Goal: Task Accomplishment & Management: Use online tool/utility

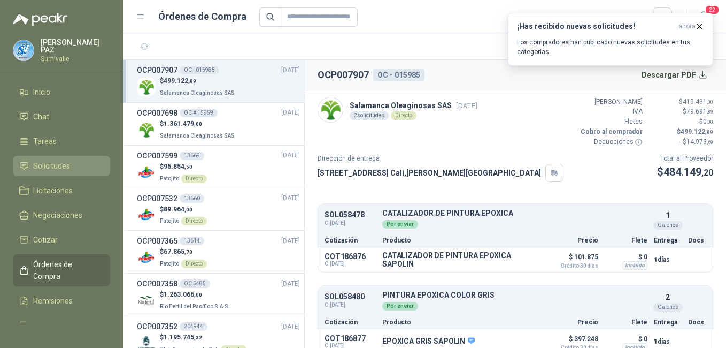
click at [59, 163] on span "Solicitudes" at bounding box center [51, 166] width 37 height 12
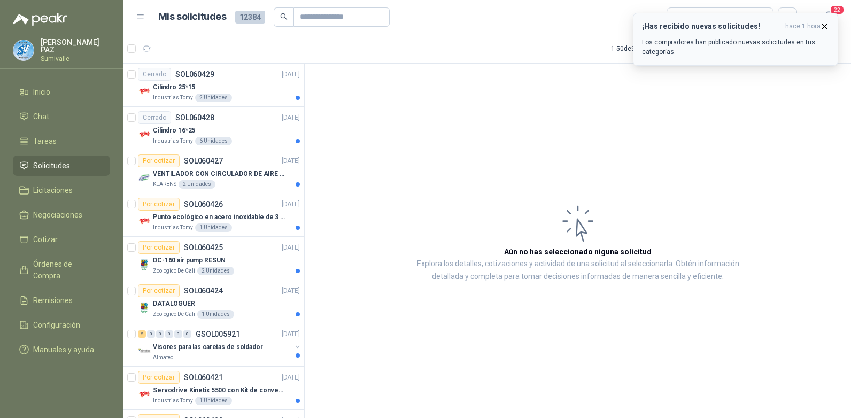
click at [726, 26] on span "hace 1 hora" at bounding box center [802, 26] width 35 height 9
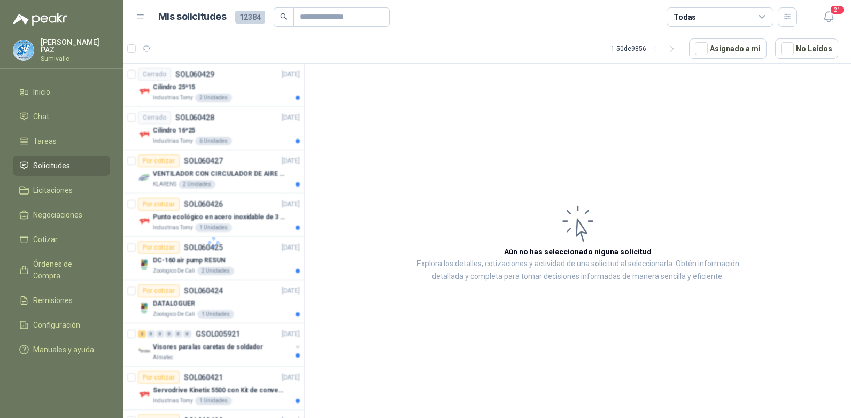
click at [700, 17] on div "Todas" at bounding box center [720, 16] width 107 height 19
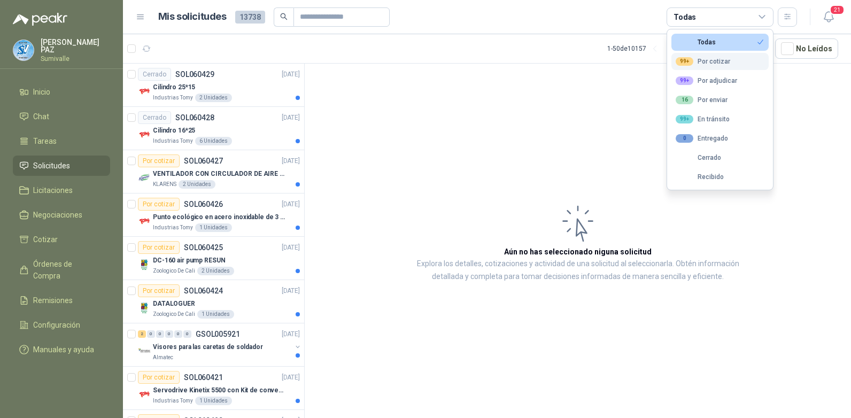
click at [714, 64] on div "99+ Por cotizar" at bounding box center [703, 61] width 55 height 9
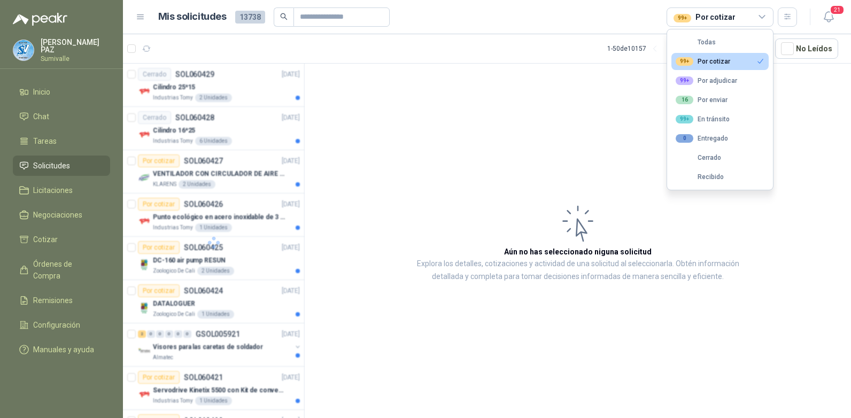
click at [611, 65] on article "Aún no has seleccionado niguna solicitud Explora los detalles, cotizaciones y a…" at bounding box center [578, 243] width 546 height 358
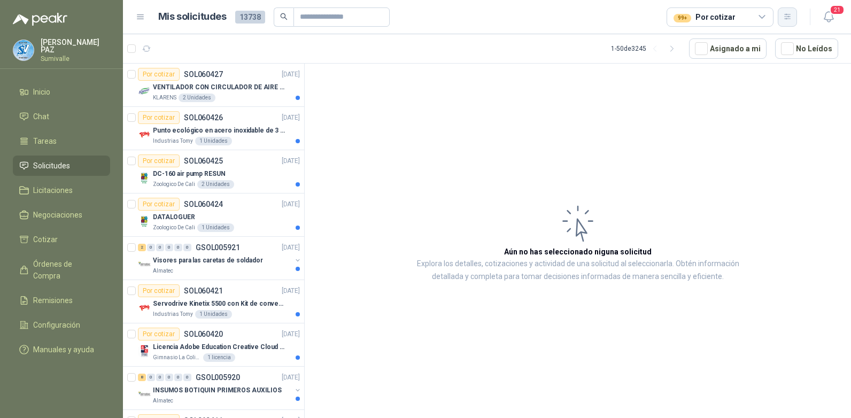
click at [726, 15] on icon "button" at bounding box center [787, 16] width 9 height 9
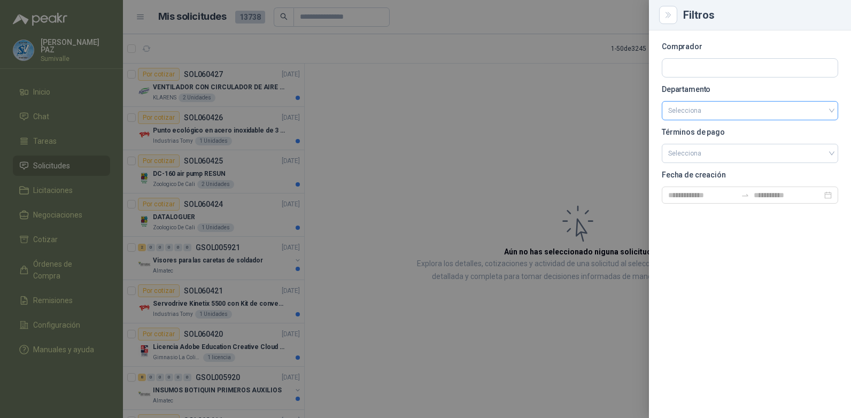
click at [726, 109] on input "search" at bounding box center [750, 111] width 164 height 18
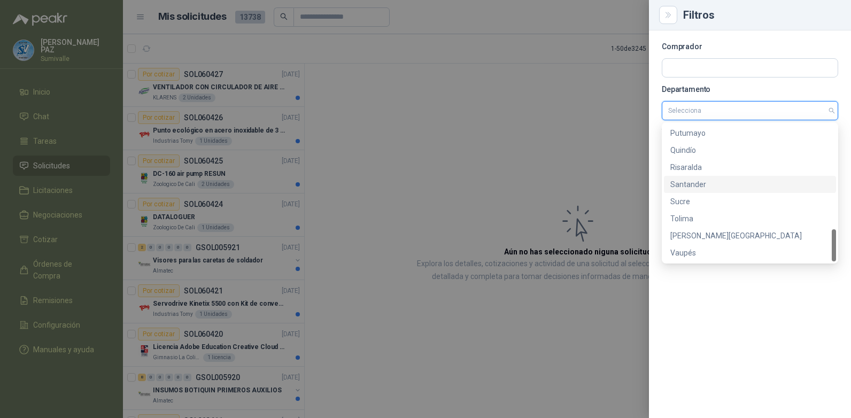
scroll to position [445, 0]
click at [703, 218] on div "[PERSON_NAME][GEOGRAPHIC_DATA]" at bounding box center [750, 219] width 159 height 12
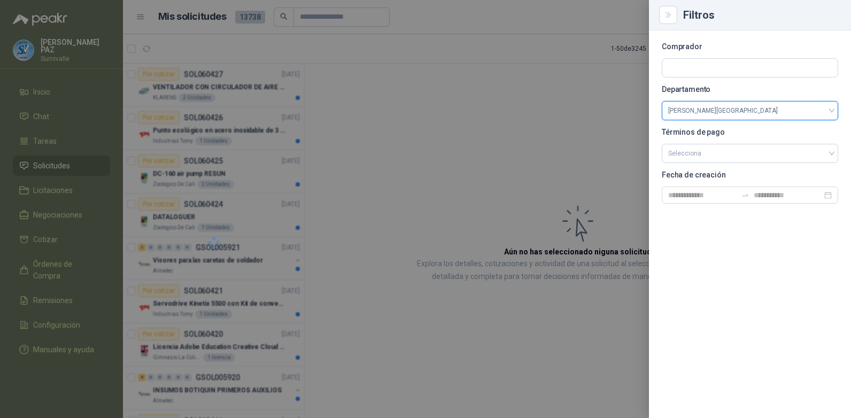
click at [475, 137] on div at bounding box center [425, 209] width 851 height 418
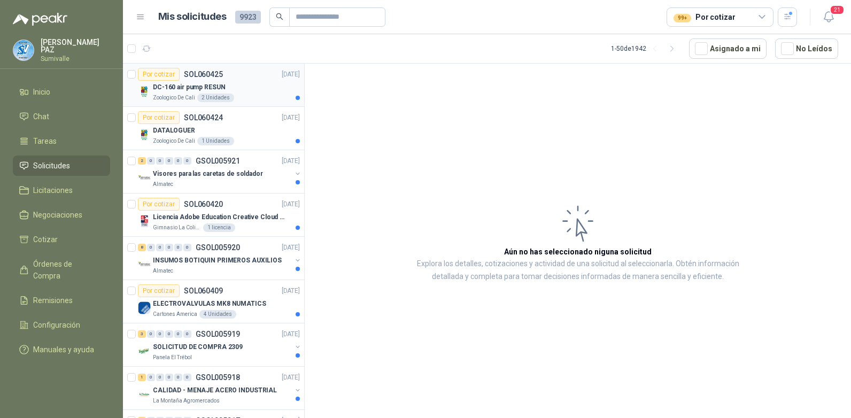
click at [223, 84] on div "DC-160 air pump RESUN" at bounding box center [226, 87] width 147 height 13
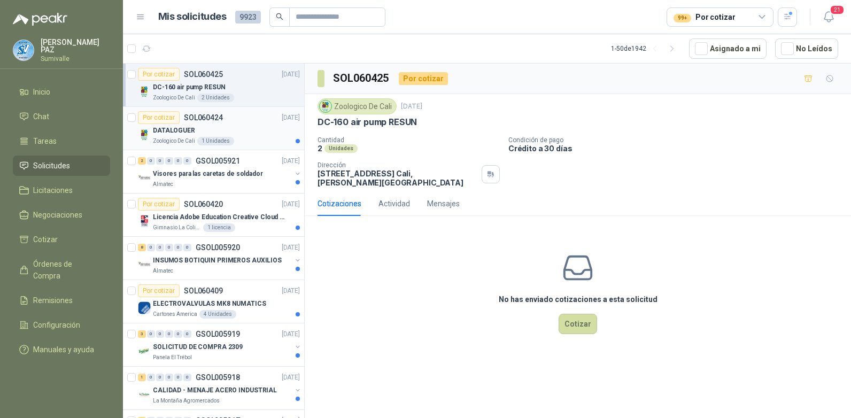
click at [220, 109] on article "Por cotizar SOL060424 [DATE] DATALOGUER Zoologico De Cali 1 Unidades" at bounding box center [213, 128] width 181 height 43
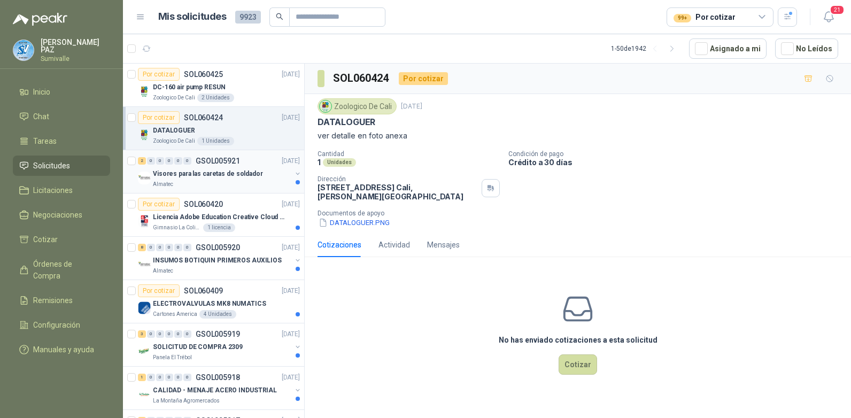
click at [235, 174] on p "Visores para las caretas de soldador" at bounding box center [208, 174] width 110 height 10
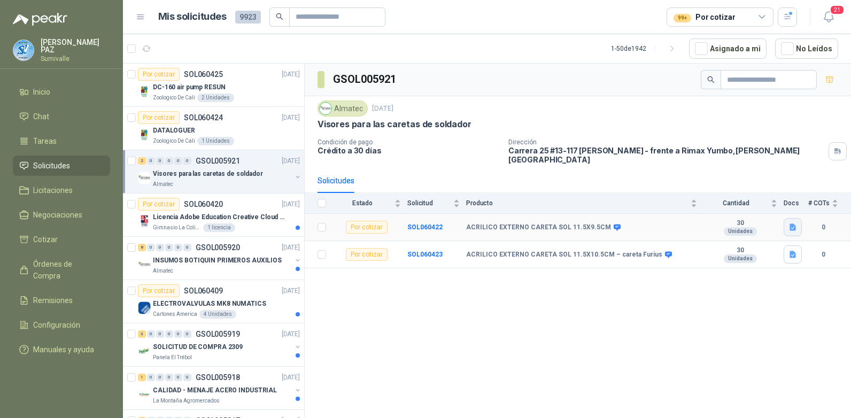
click at [726, 224] on icon "button" at bounding box center [793, 227] width 6 height 7
click at [726, 197] on button "WhatsApp Image [DATE] 9.49.32 AM.jpeg" at bounding box center [724, 196] width 141 height 11
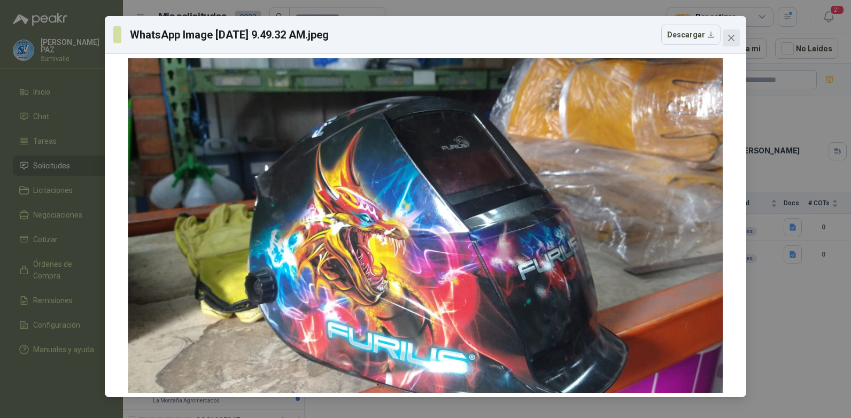
click at [726, 40] on icon "close" at bounding box center [731, 38] width 6 height 6
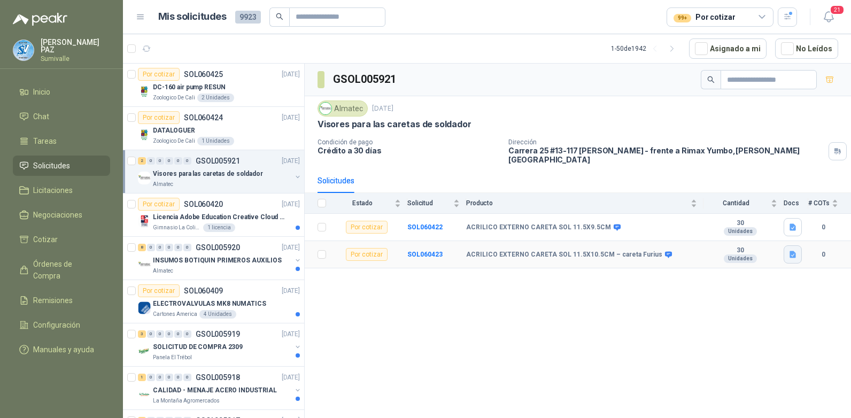
click at [726, 251] on icon "button" at bounding box center [793, 254] width 6 height 7
click at [700, 222] on button "WhatsApp Image [DATE] 9.49.39 AM.jpeg" at bounding box center [724, 223] width 141 height 11
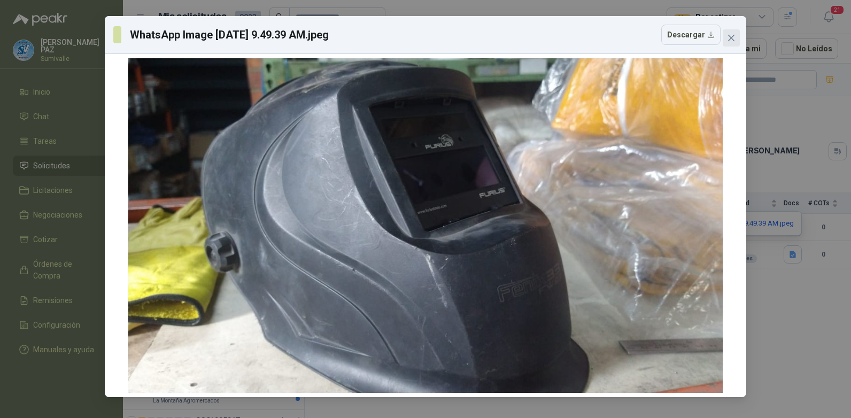
click at [726, 39] on icon "close" at bounding box center [731, 38] width 9 height 9
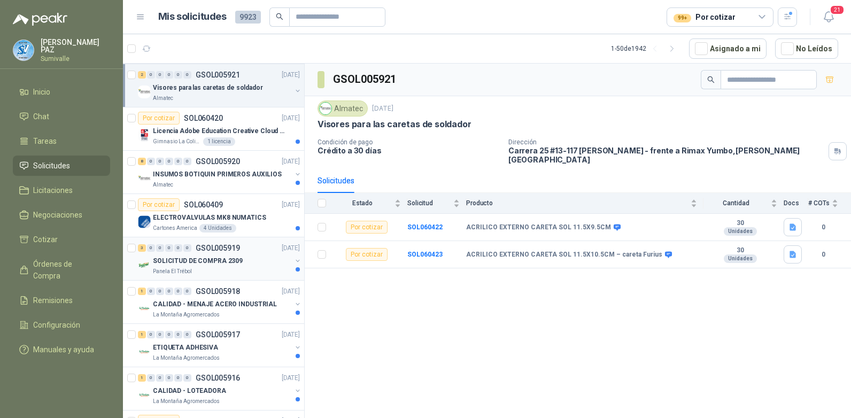
scroll to position [107, 0]
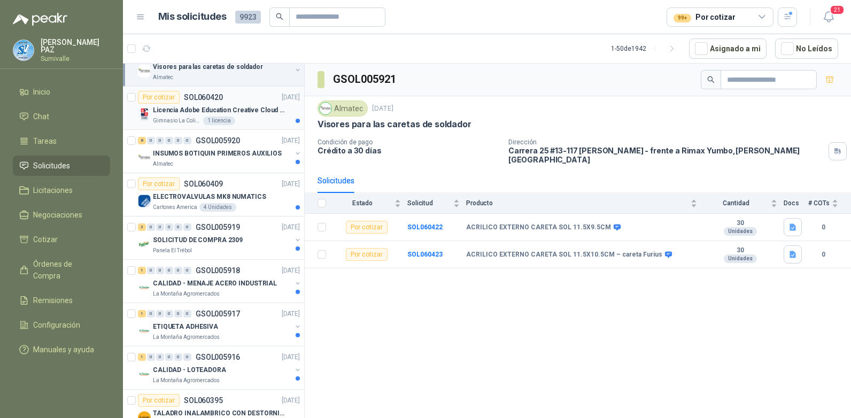
click at [243, 117] on div "Gimnasio La [MEDICAL_DATA] 1 licencia" at bounding box center [226, 121] width 147 height 9
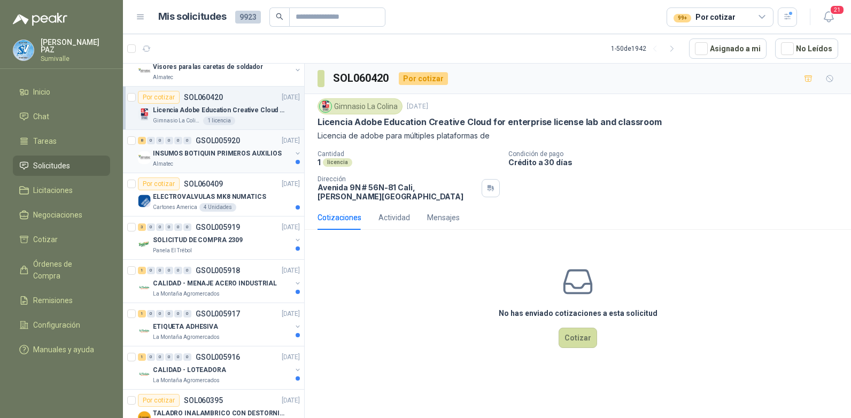
click at [238, 154] on p "INSUMOS BOTIQUIN PRIMEROS AUXILIOS" at bounding box center [217, 154] width 129 height 10
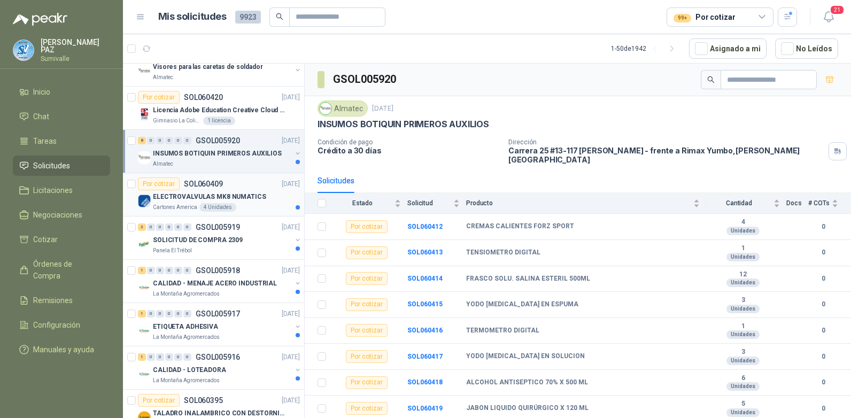
click at [238, 195] on p "ELECTROVALVULAS MK8 NUMATICS" at bounding box center [209, 197] width 113 height 10
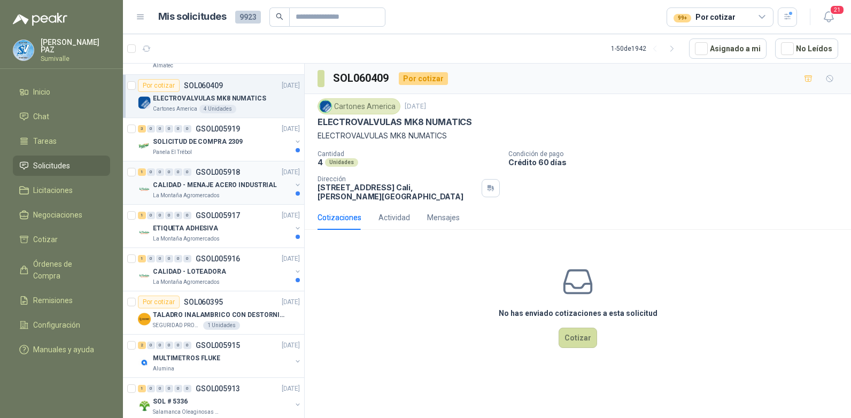
scroll to position [214, 0]
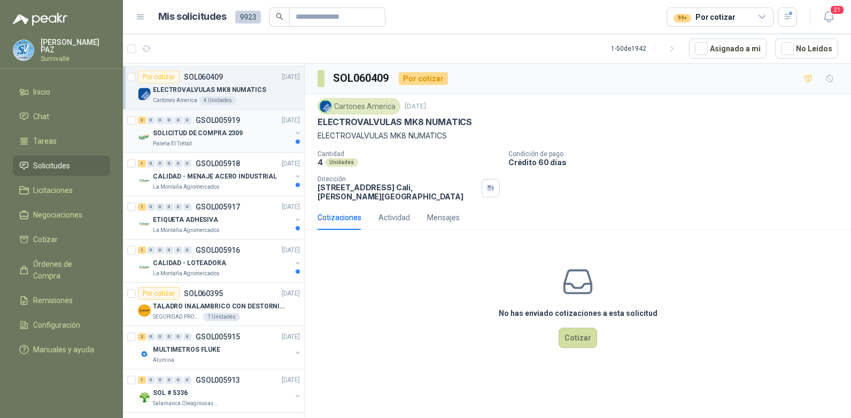
click at [224, 137] on p "SOLICITUD DE COMPRA 2309" at bounding box center [198, 133] width 90 height 10
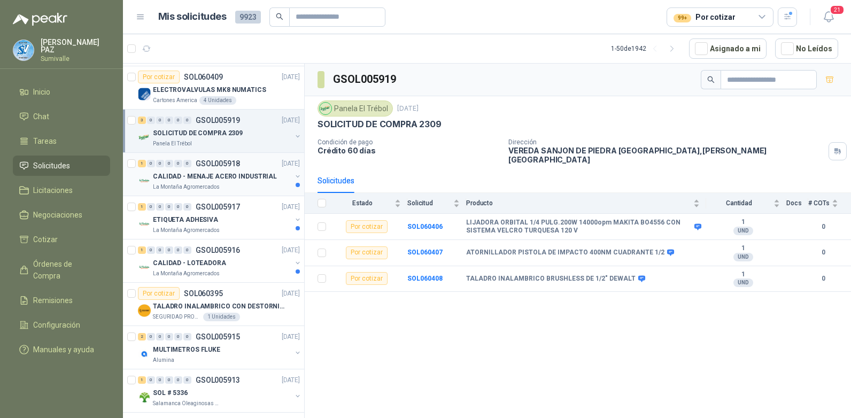
click at [226, 178] on p "CALIDAD - MENAJE ACERO INDUSTRIAL" at bounding box center [215, 177] width 124 height 10
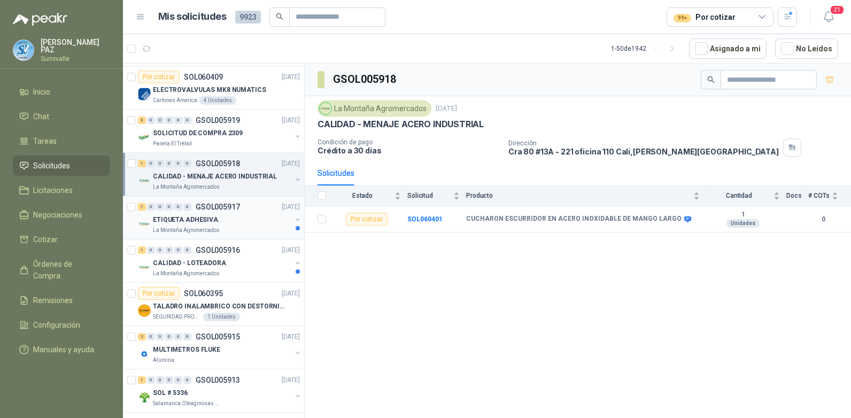
click at [226, 210] on p "GSOL005917" at bounding box center [218, 206] width 44 height 7
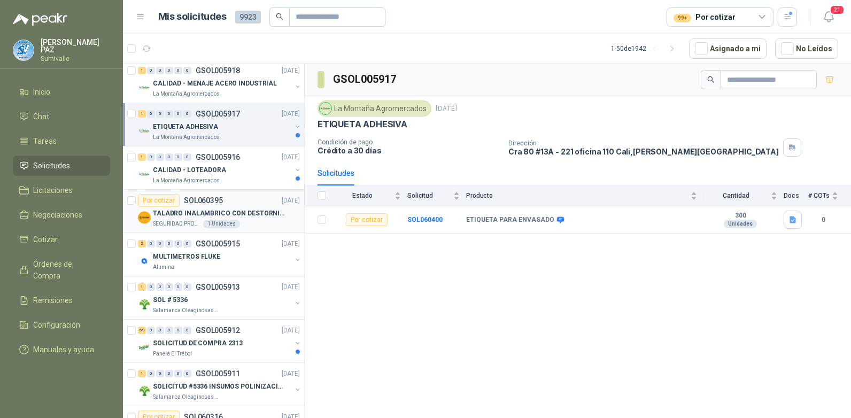
scroll to position [321, 0]
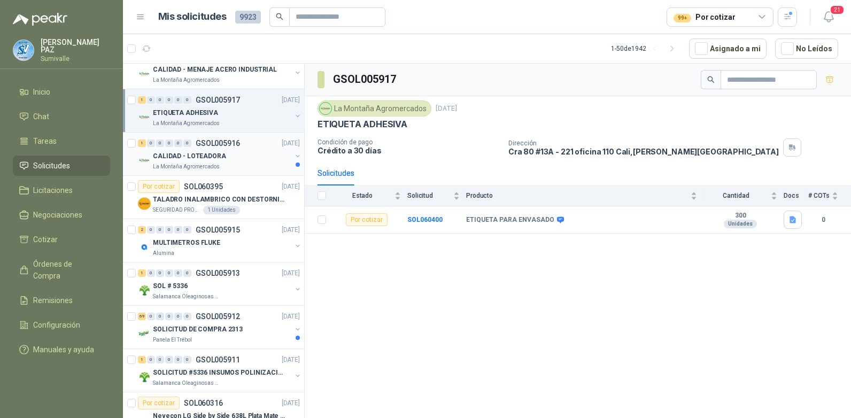
click at [224, 160] on div "CALIDAD - LOTEADORA" at bounding box center [222, 156] width 138 height 13
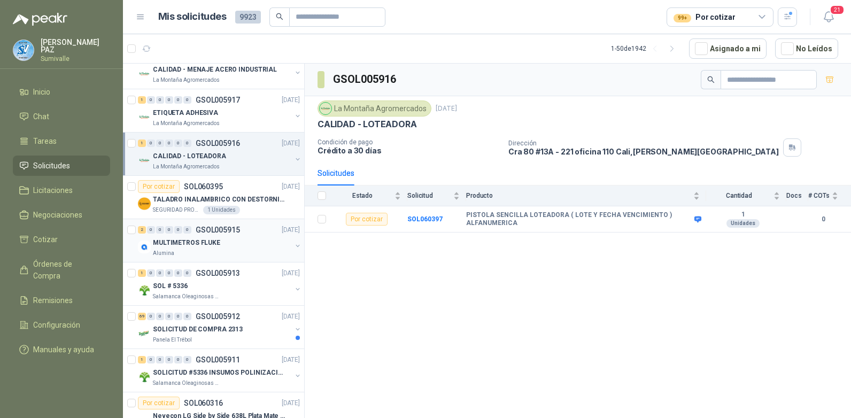
click at [228, 244] on div "MULTIMETROS FLUKE" at bounding box center [222, 242] width 138 height 13
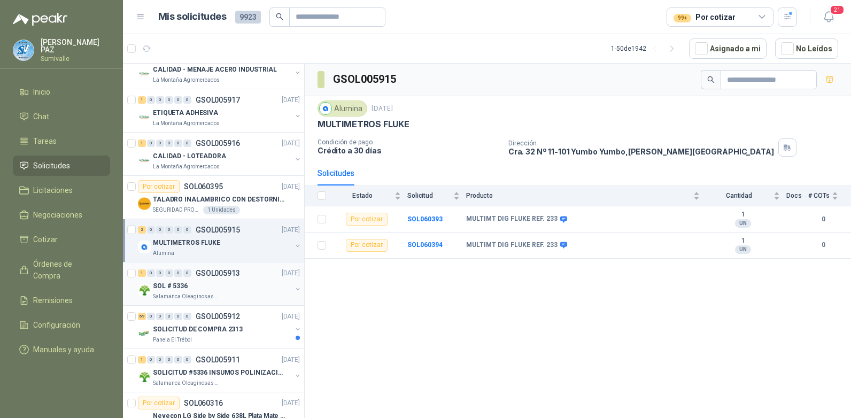
click at [222, 292] on div "SOL # 5336" at bounding box center [222, 286] width 138 height 13
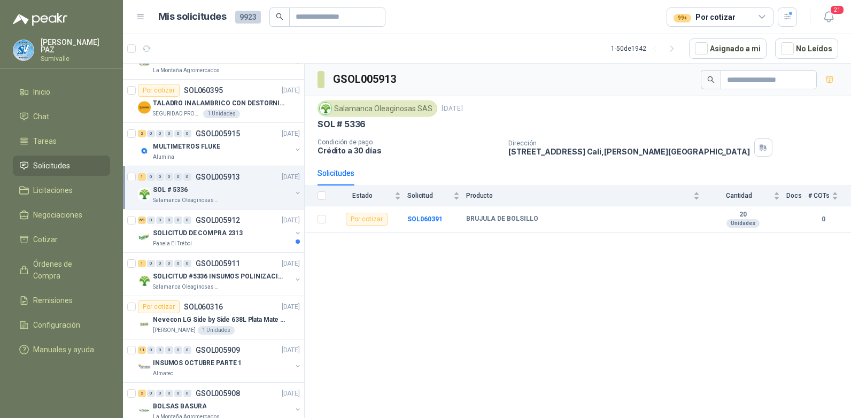
scroll to position [481, 0]
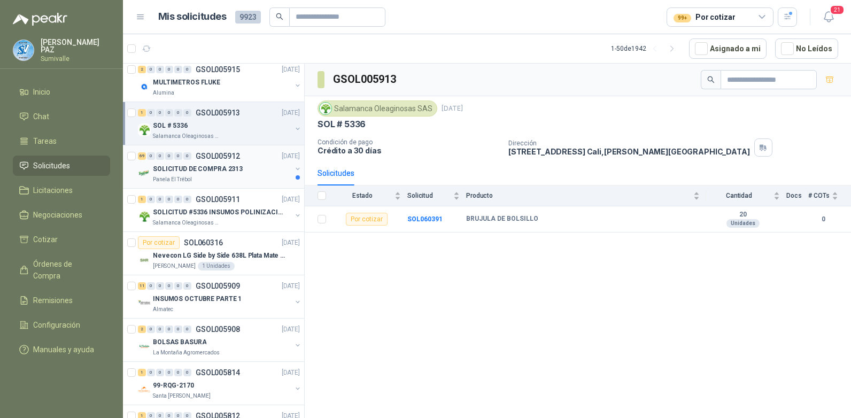
click at [226, 170] on p "SOLICITUD DE COMPRA 2313" at bounding box center [198, 169] width 90 height 10
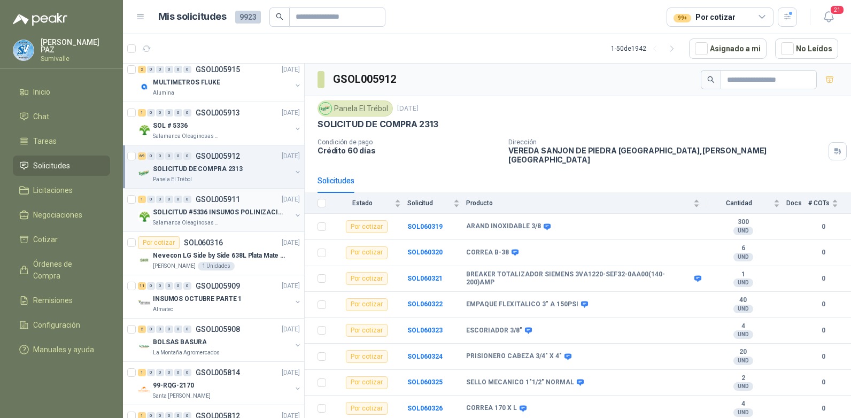
click at [248, 216] on p "SOLICITUD #5336 INSUMOS POLINIZACIÓN" at bounding box center [219, 212] width 133 height 10
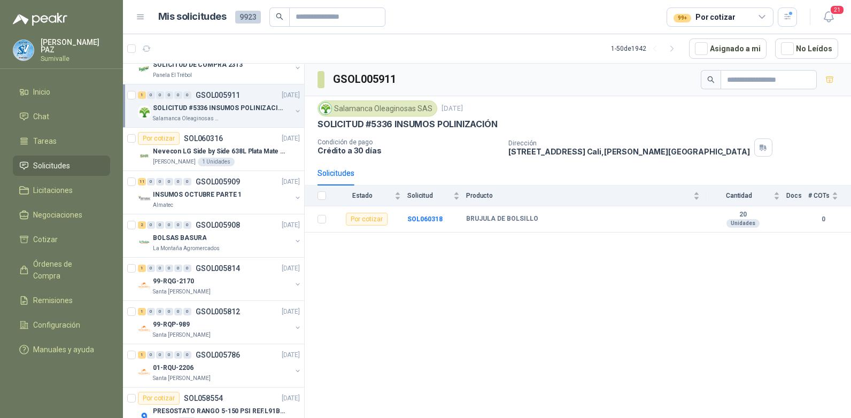
scroll to position [588, 0]
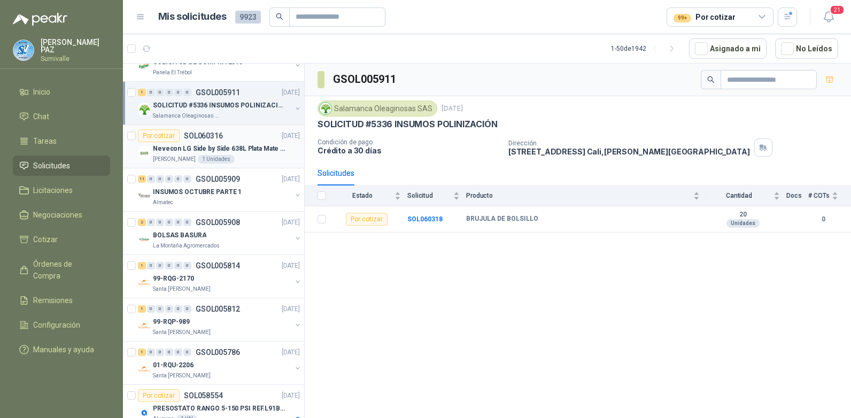
click at [235, 155] on div "[PERSON_NAME] 1 Unidades" at bounding box center [226, 159] width 147 height 9
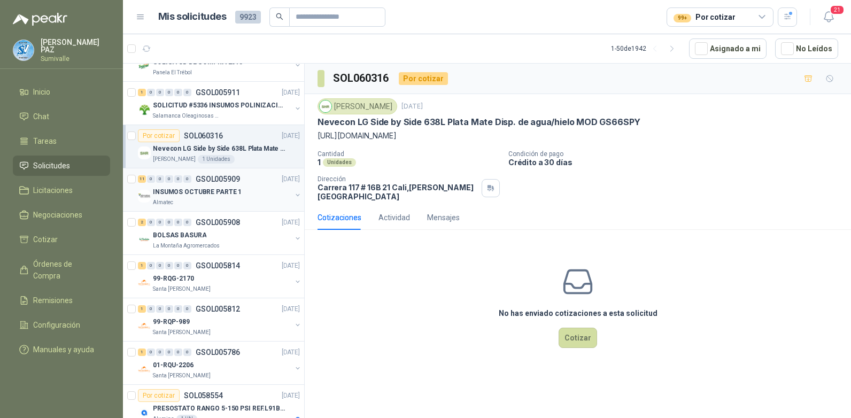
click at [235, 194] on p "INSUMOS OCTUBRE PARTE 1" at bounding box center [197, 192] width 89 height 10
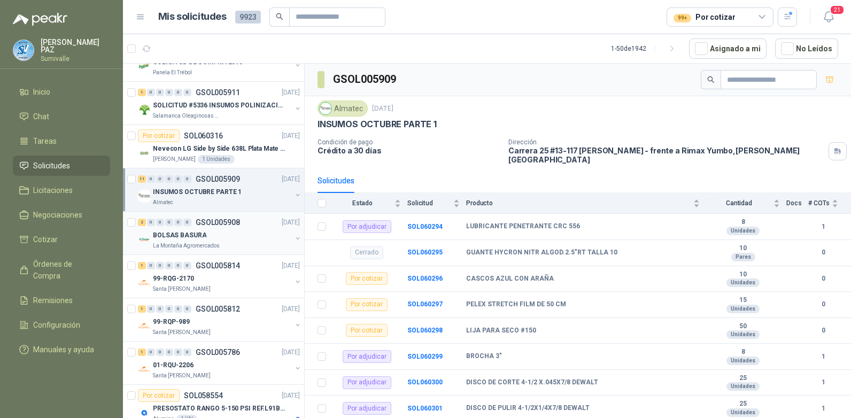
click at [223, 238] on div "BOLSAS BASURA" at bounding box center [222, 235] width 138 height 13
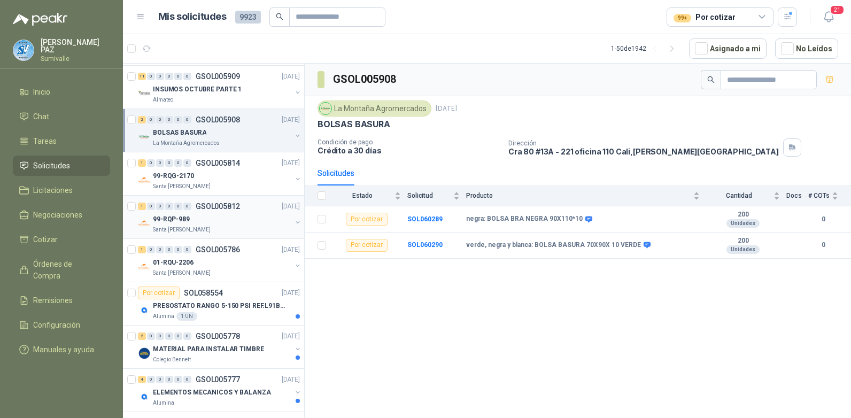
scroll to position [695, 0]
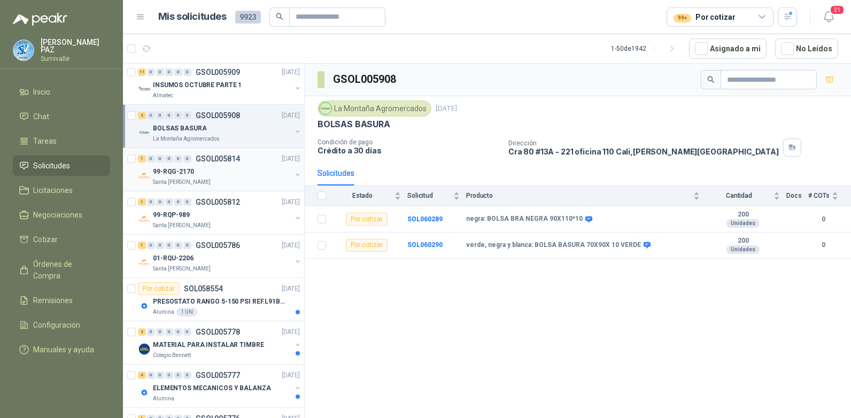
click at [217, 188] on div "1 0 0 0 0 0 GSOL005814 [DATE] 99-RQG-2170 [GEOGRAPHIC_DATA][PERSON_NAME]" at bounding box center [213, 169] width 181 height 43
click at [218, 227] on div "Santa [PERSON_NAME]" at bounding box center [222, 225] width 138 height 9
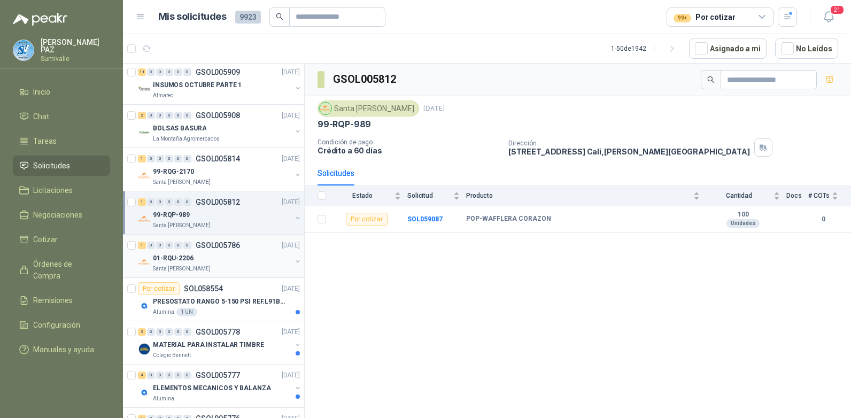
click at [223, 256] on div "01-RQU-2206" at bounding box center [222, 258] width 138 height 13
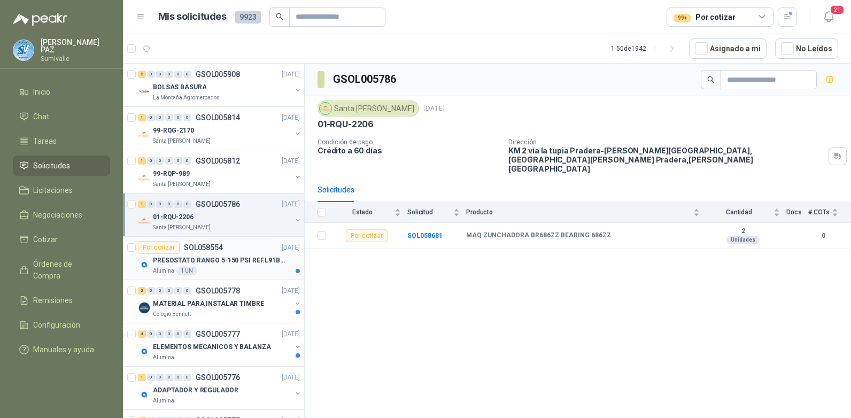
scroll to position [802, 0]
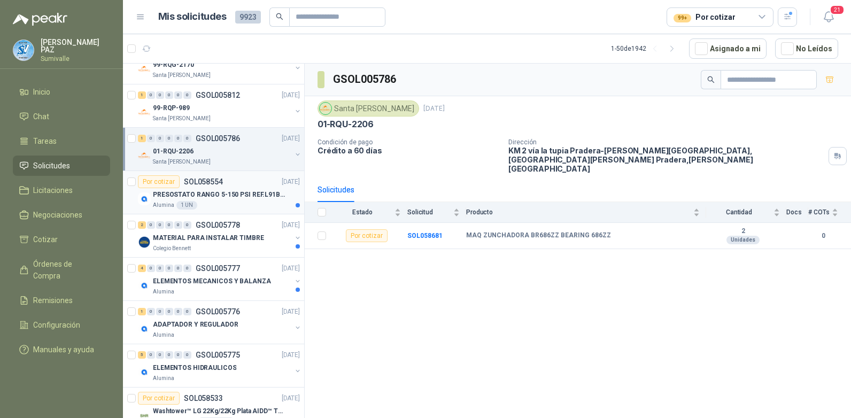
click at [228, 203] on div "Alumina 1 UN" at bounding box center [226, 205] width 147 height 9
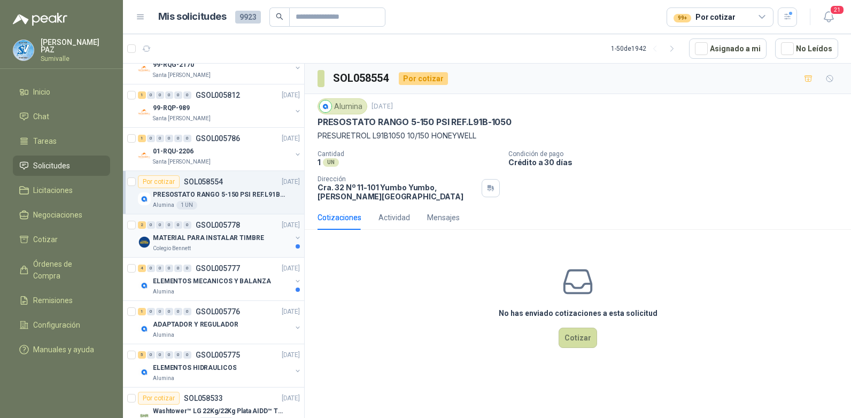
click at [233, 245] on div "Colegio Bennett" at bounding box center [222, 248] width 138 height 9
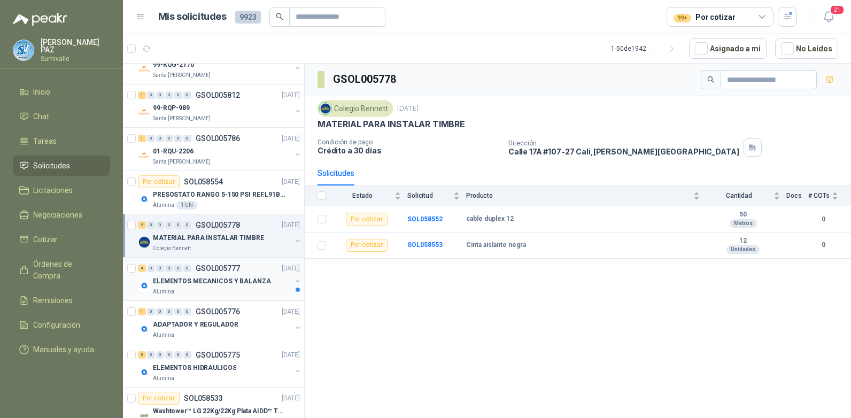
click at [218, 279] on p "ELEMENTOS MECANICOS Y BALANZA" at bounding box center [212, 281] width 118 height 10
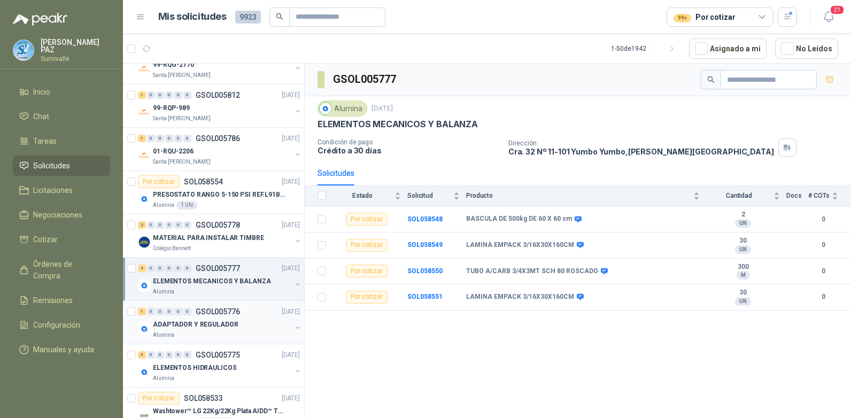
click at [220, 328] on p "ADAPTADOR Y REGULADOR" at bounding box center [195, 325] width 85 height 10
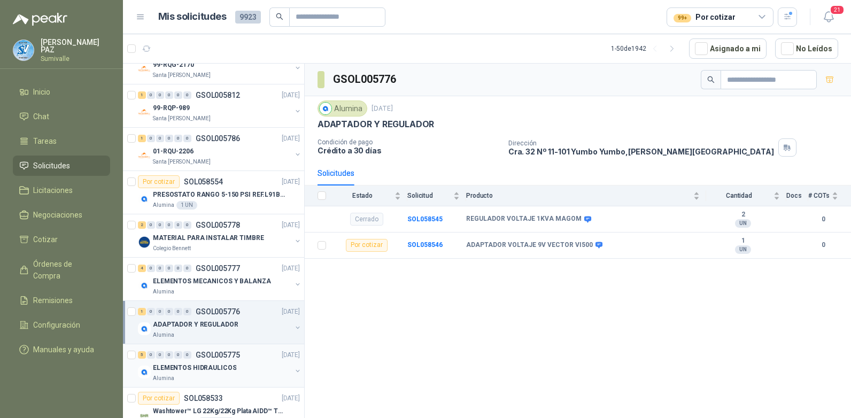
click at [201, 347] on p "ELEMENTOS HIDRAULICOS" at bounding box center [194, 368] width 83 height 10
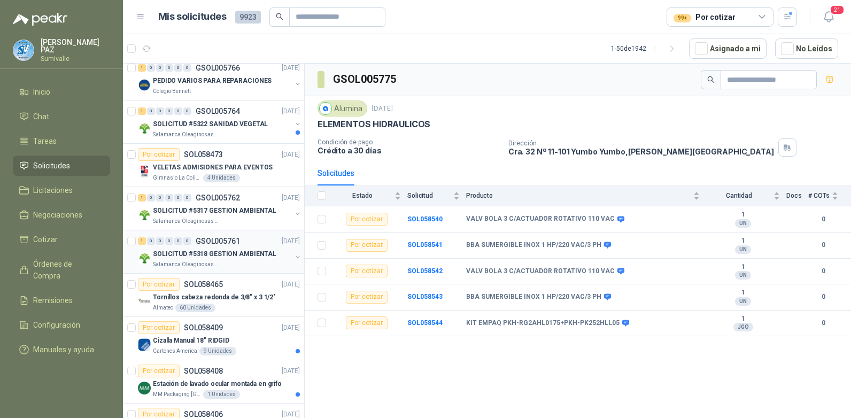
scroll to position [1444, 0]
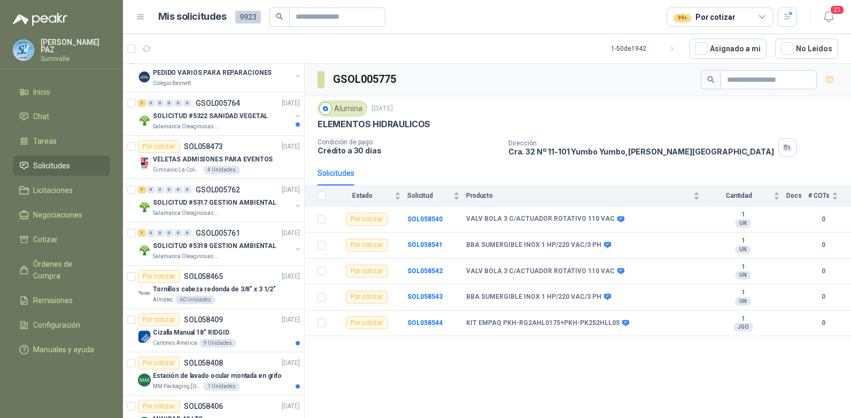
click at [726, 17] on div "99+ Por cotizar" at bounding box center [720, 16] width 107 height 19
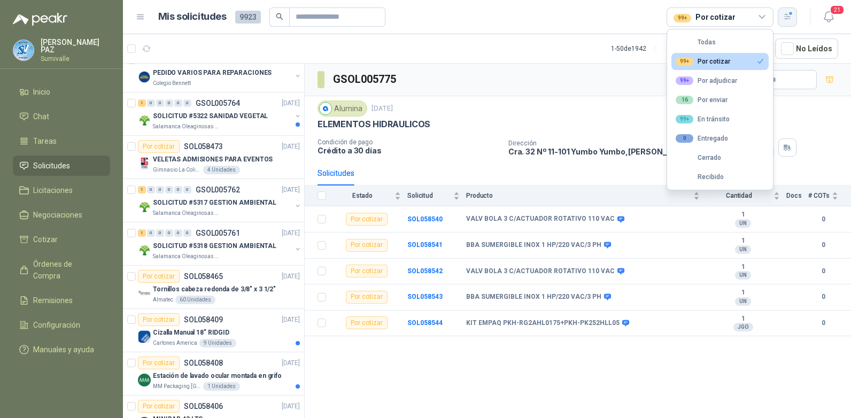
click at [726, 12] on button "button" at bounding box center [787, 16] width 19 height 19
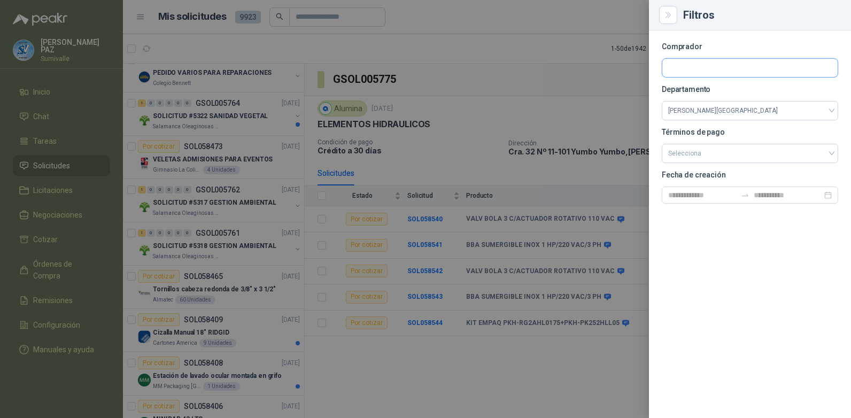
click at [721, 68] on input "text" at bounding box center [749, 68] width 175 height 18
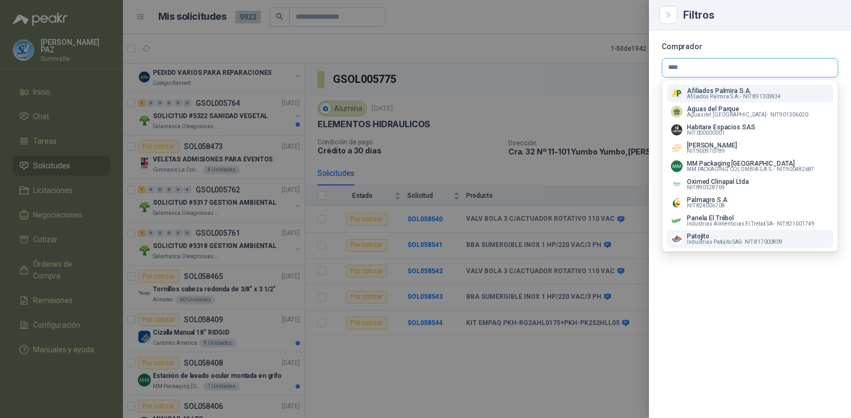
type input "****"
click at [705, 242] on span "Industrias Patojito SAS -" at bounding box center [715, 242] width 56 height 5
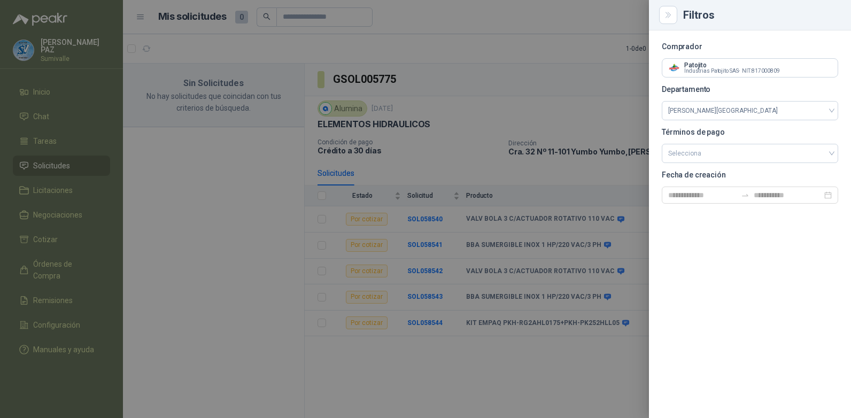
scroll to position [0, 0]
click at [558, 45] on div at bounding box center [425, 209] width 851 height 418
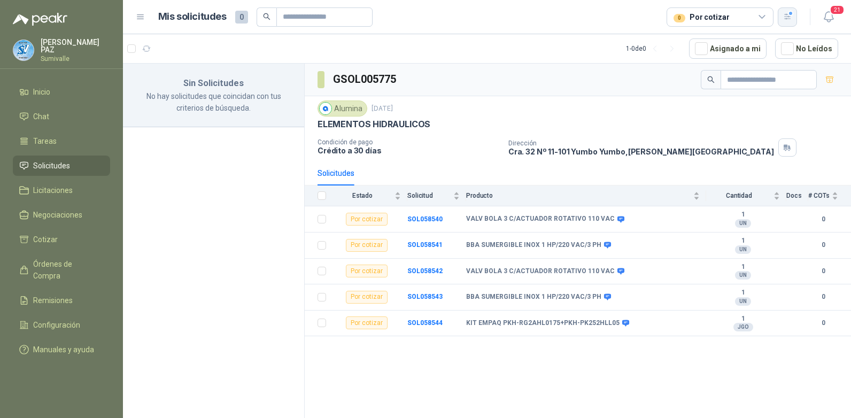
click at [726, 16] on button "button" at bounding box center [787, 16] width 19 height 19
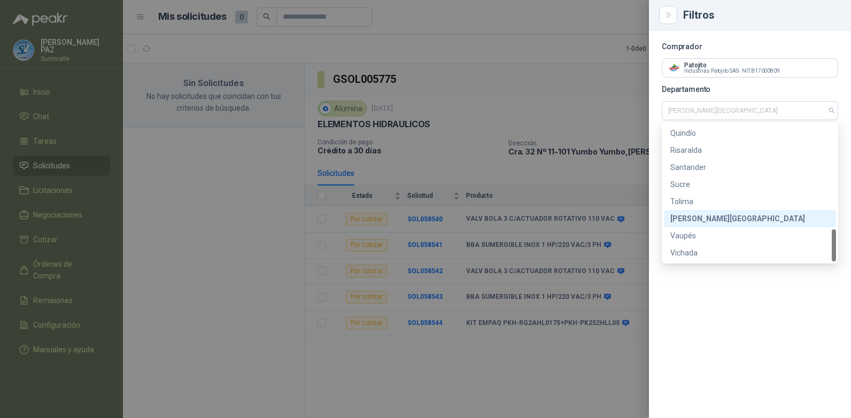
drag, startPoint x: 739, startPoint y: 109, endPoint x: 650, endPoint y: 107, distance: 89.8
click at [650, 107] on div "Comprador Patojito Industrias Patojito SAS - NIT : 817000809 Departamento [PERS…" at bounding box center [750, 224] width 202 height 388
click at [573, 30] on div at bounding box center [425, 209] width 851 height 418
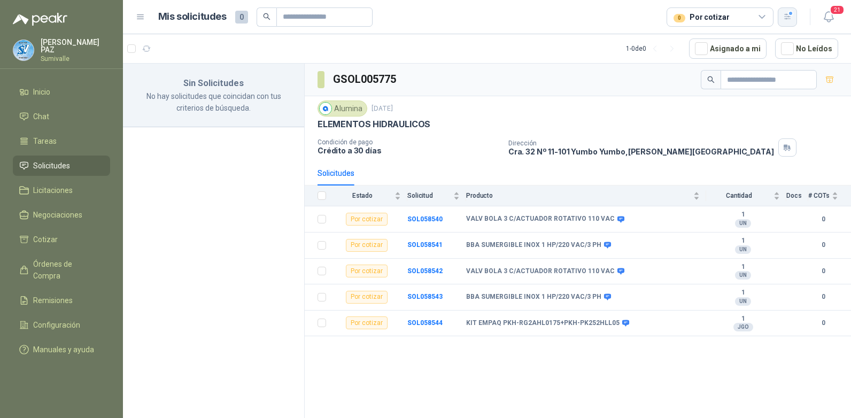
click at [726, 13] on icon "button" at bounding box center [787, 16] width 9 height 9
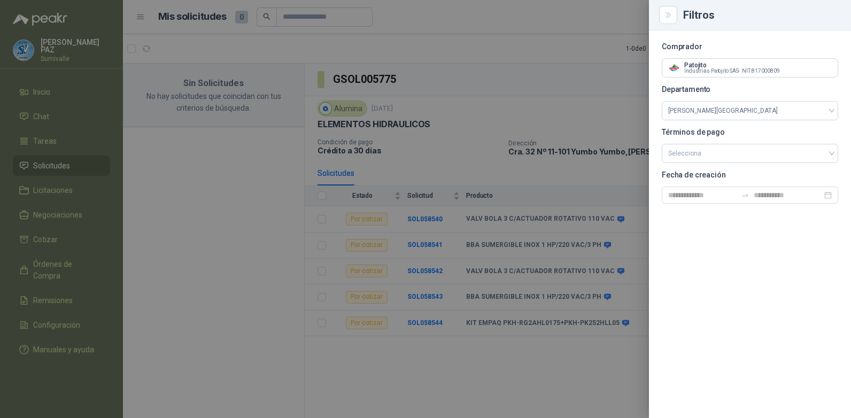
click at [402, 6] on div at bounding box center [425, 209] width 851 height 418
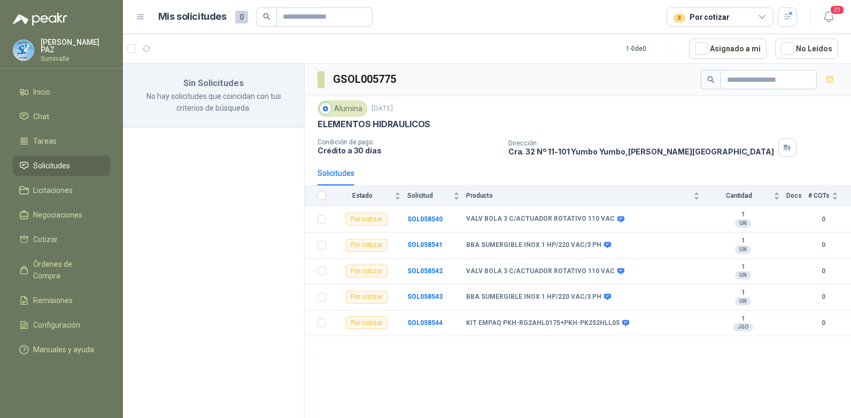
click at [63, 174] on ul "Inicio Chat Tareas Solicitudes Licitaciones Negociaciones Cotizar Órdenes de Co…" at bounding box center [61, 223] width 123 height 282
click at [63, 171] on link "Solicitudes" at bounding box center [61, 166] width 97 height 20
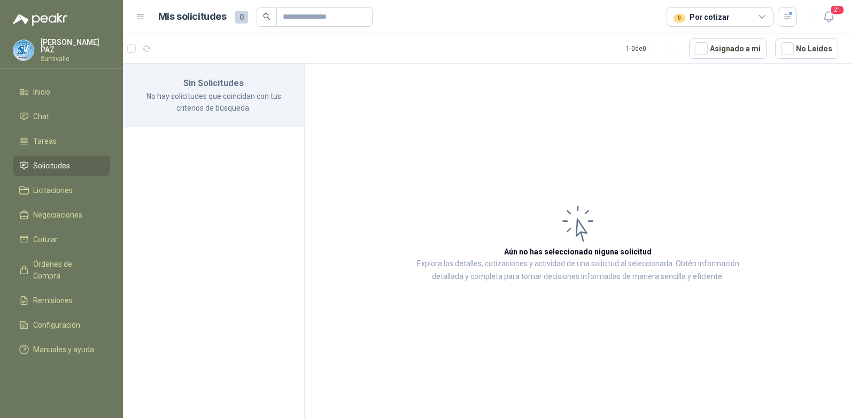
click at [63, 171] on link "Solicitudes" at bounding box center [61, 166] width 97 height 20
click at [726, 17] on icon at bounding box center [763, 17] width 10 height 10
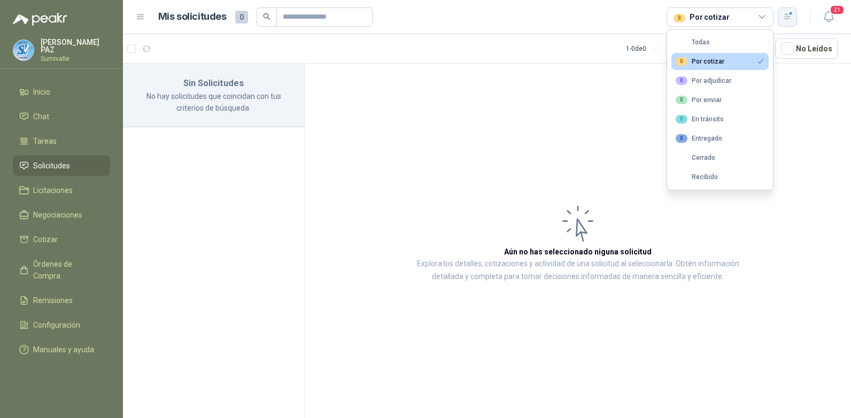
click at [726, 14] on icon "button" at bounding box center [787, 16] width 9 height 9
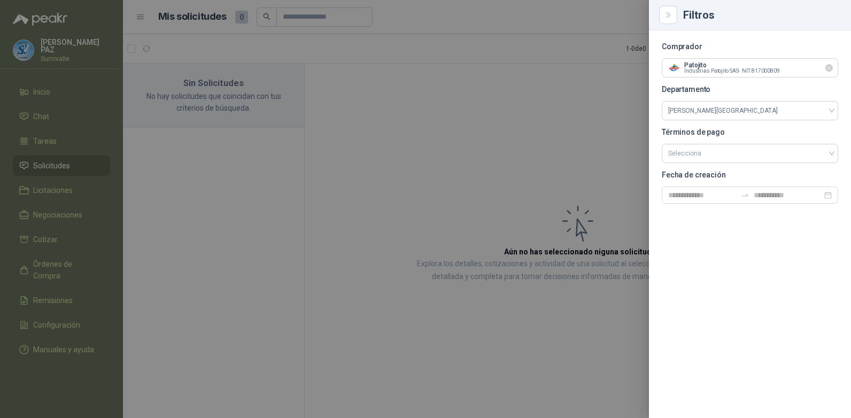
click at [726, 68] on icon "Limpiar" at bounding box center [829, 68] width 9 height 9
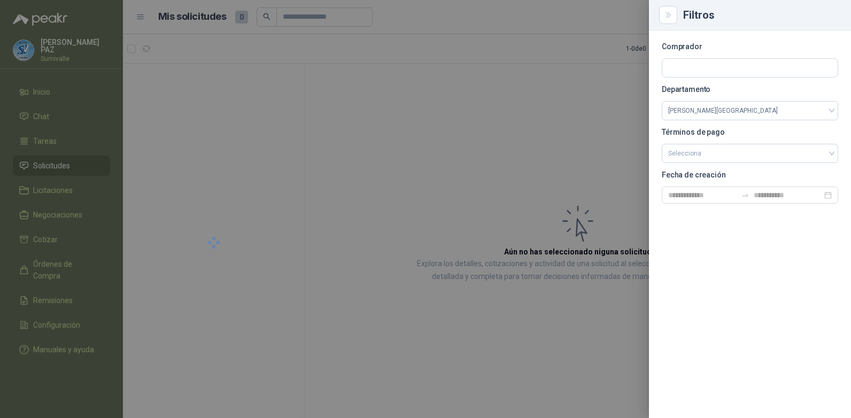
click at [220, 41] on div at bounding box center [425, 209] width 851 height 418
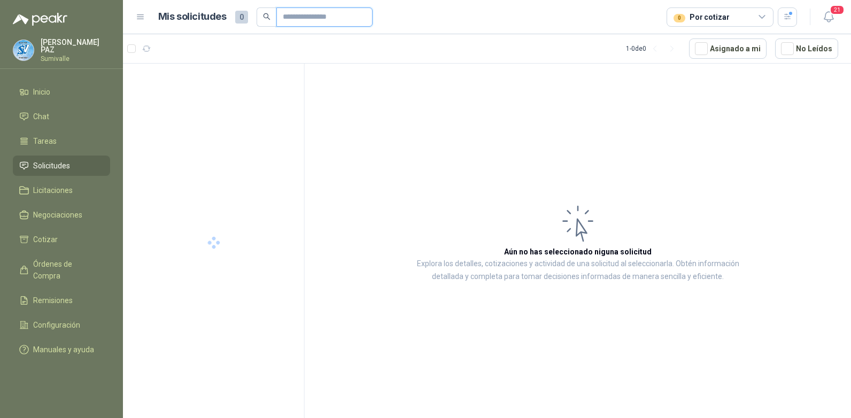
click at [310, 18] on input "text" at bounding box center [320, 17] width 75 height 18
type input "*"
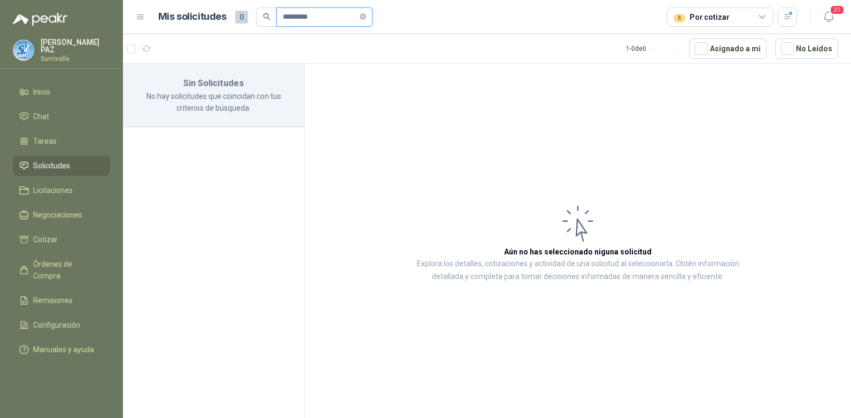
type input "*********"
click at [726, 25] on div "0 Por cotizar" at bounding box center [720, 16] width 107 height 19
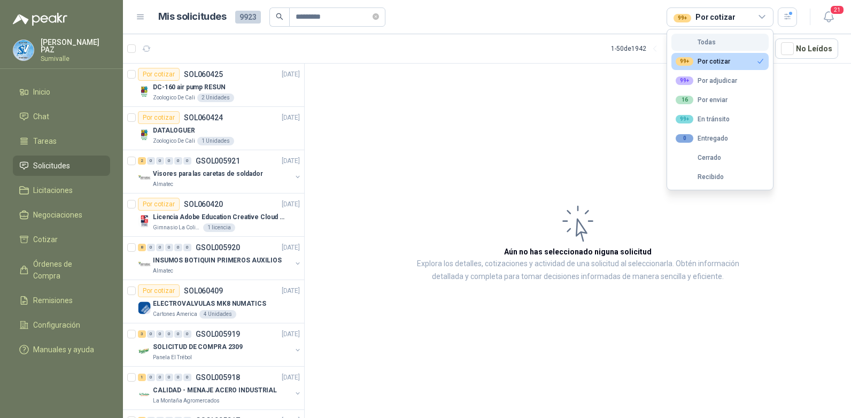
click at [720, 41] on button "Todas" at bounding box center [720, 42] width 97 height 17
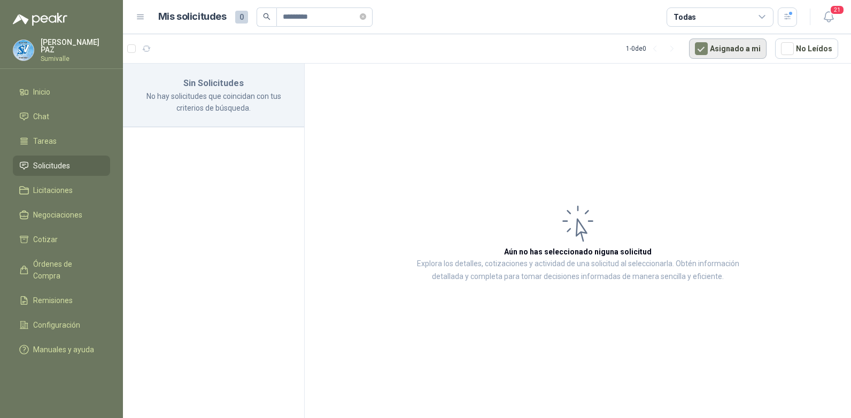
click at [703, 42] on button "Asignado a mi" at bounding box center [728, 48] width 78 height 20
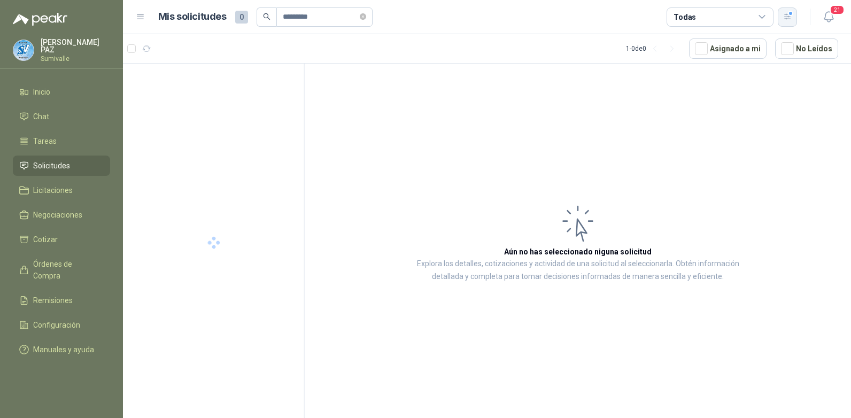
click at [726, 14] on button "button" at bounding box center [787, 16] width 19 height 19
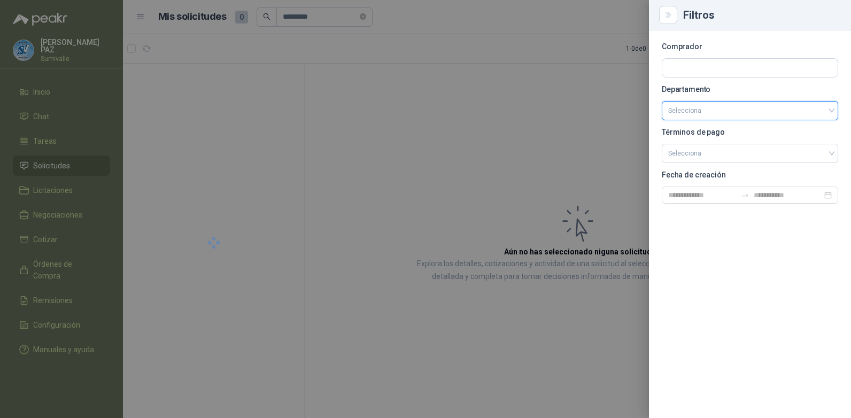
click at [591, 100] on div at bounding box center [425, 209] width 851 height 418
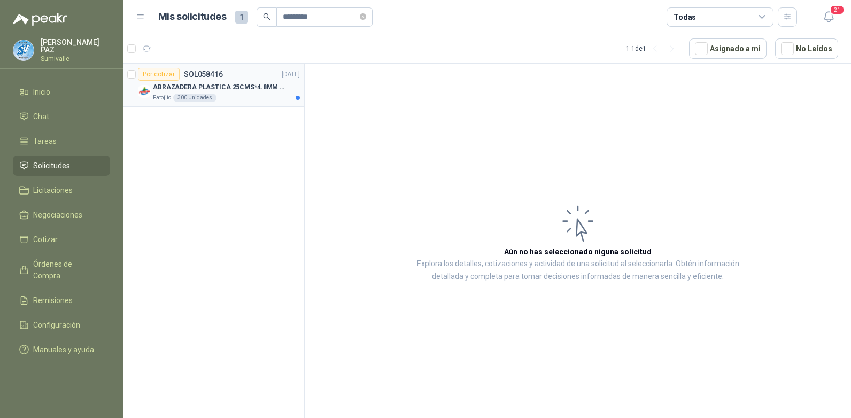
click at [247, 89] on p "ABRAZADERA PLASTICA 25CMS*4.8MM NEGRA" at bounding box center [219, 87] width 133 height 10
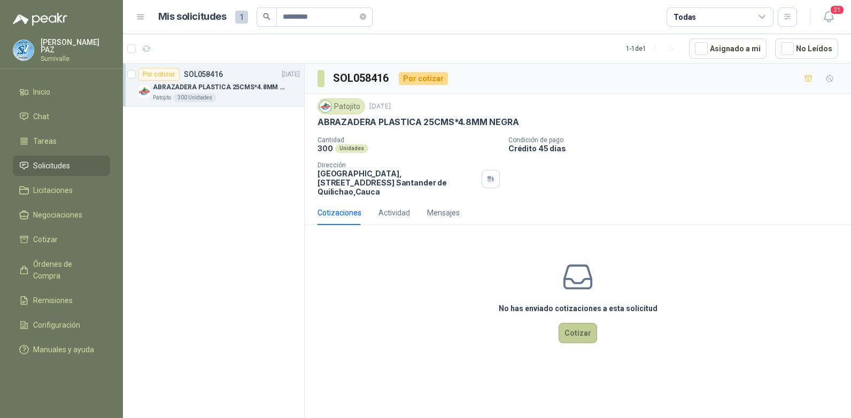
click at [587, 330] on button "Cotizar" at bounding box center [578, 333] width 38 height 20
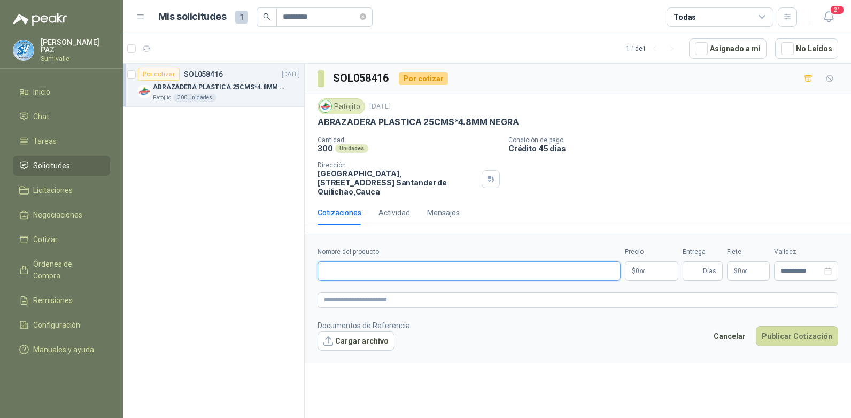
click at [407, 261] on input "Nombre del producto" at bounding box center [469, 270] width 303 height 19
paste input "**********"
type input "**********"
click at [645, 268] on span ",00" at bounding box center [642, 271] width 6 height 6
click at [486, 141] on p "Cantidad" at bounding box center [409, 139] width 182 height 7
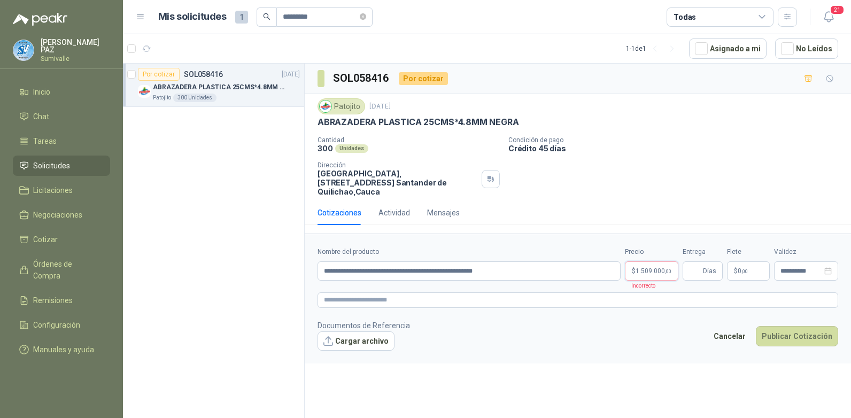
click at [644, 268] on span "1.509.000 ,00" at bounding box center [654, 271] width 36 height 6
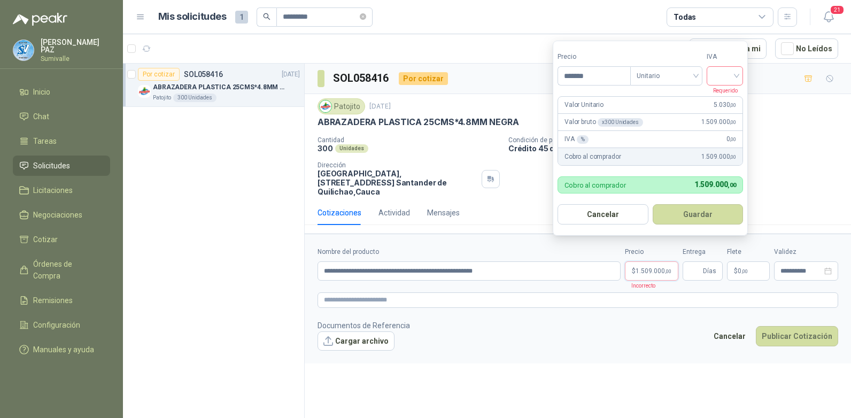
click at [726, 74] on input "search" at bounding box center [725, 75] width 24 height 16
click at [726, 96] on div "19%" at bounding box center [728, 98] width 20 height 12
click at [600, 79] on input "*******" at bounding box center [595, 76] width 74 height 18
drag, startPoint x: 571, startPoint y: 78, endPoint x: 553, endPoint y: 76, distance: 17.7
click at [553, 76] on form "Precio ******* Tipo Unitario IVA 19% Requerido Valor Unitario 5.030 ,00 Valor b…" at bounding box center [652, 138] width 198 height 195
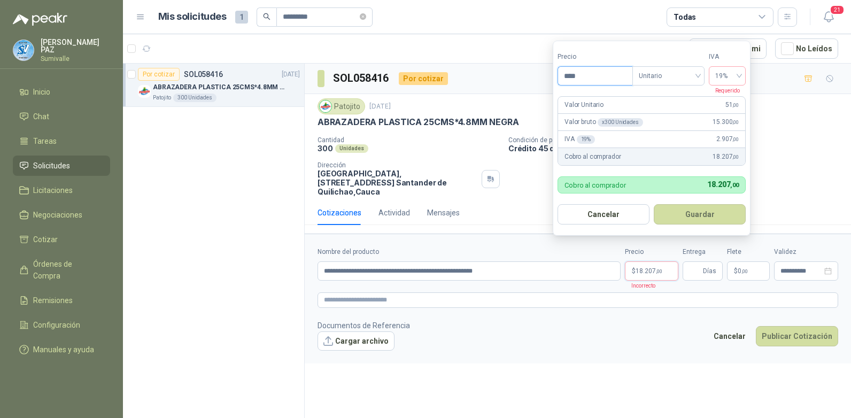
type input "****"
click at [516, 283] on form "**********" at bounding box center [578, 298] width 546 height 129
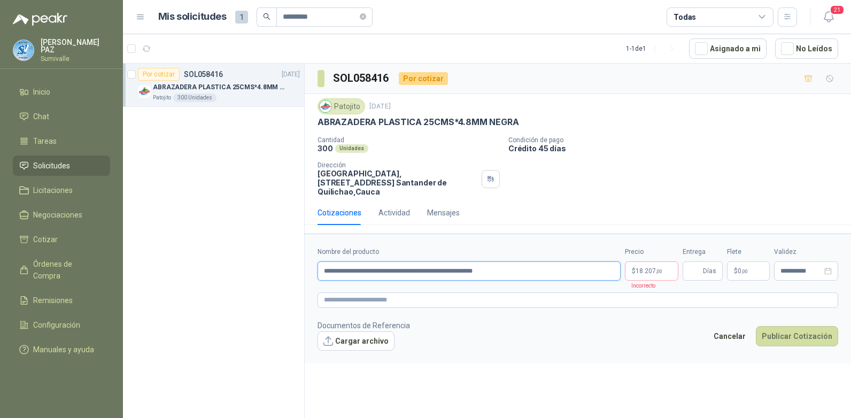
click at [528, 265] on input "**********" at bounding box center [469, 270] width 303 height 19
type input "**********"
click at [648, 252] on div "Precio $ 18.207 ,00 Incorrecto" at bounding box center [651, 264] width 53 height 34
click at [649, 261] on p "$ 18.207 ,00" at bounding box center [651, 270] width 53 height 19
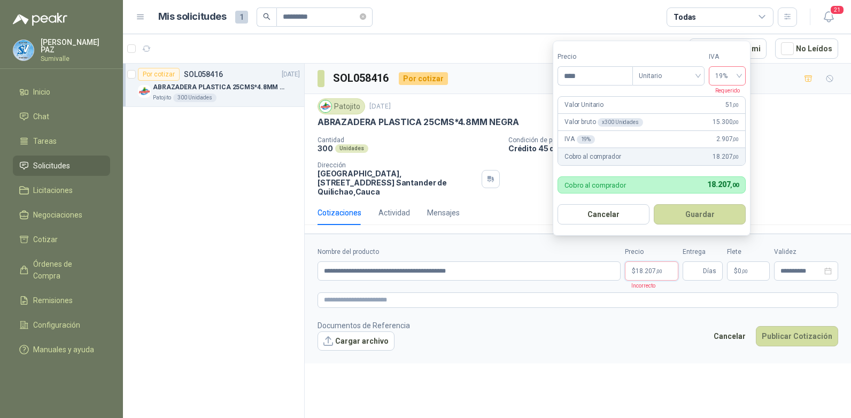
click at [725, 71] on span "19%" at bounding box center [727, 76] width 24 height 16
click at [722, 96] on div "19%" at bounding box center [728, 98] width 20 height 12
click at [682, 153] on div "Cobro al comprador 18.207 ,00" at bounding box center [651, 156] width 187 height 17
click at [695, 210] on button "Guardar" at bounding box center [700, 214] width 92 height 20
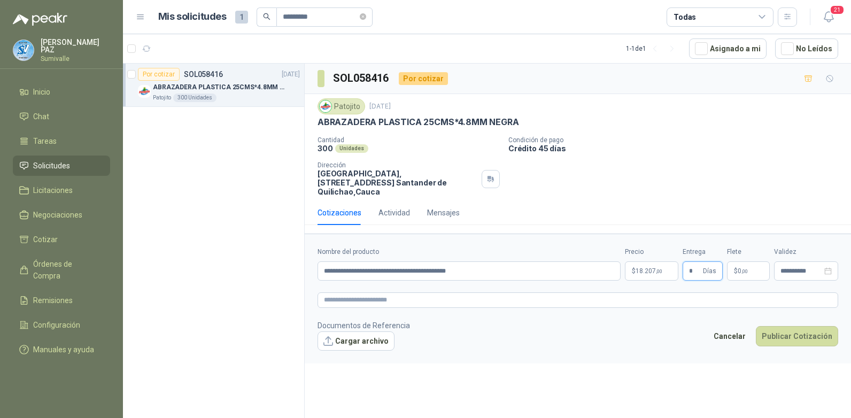
type input "*"
click at [726, 268] on span "0 ,00" at bounding box center [743, 271] width 10 height 6
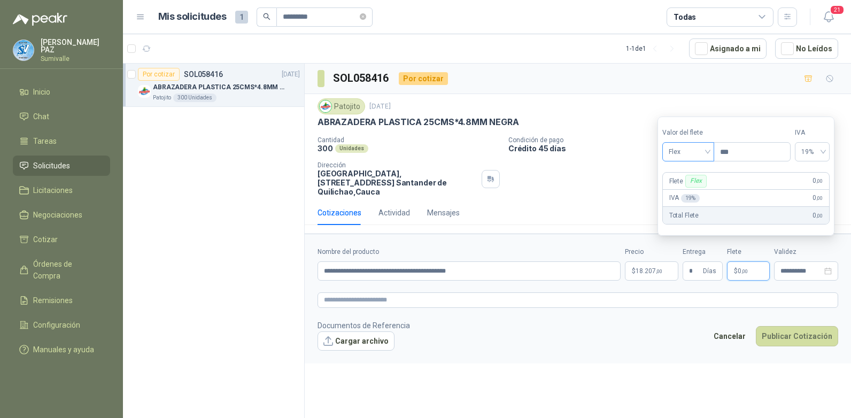
click at [696, 149] on span "Flex" at bounding box center [688, 152] width 39 height 16
click at [690, 186] on div "Incluido" at bounding box center [689, 192] width 37 height 12
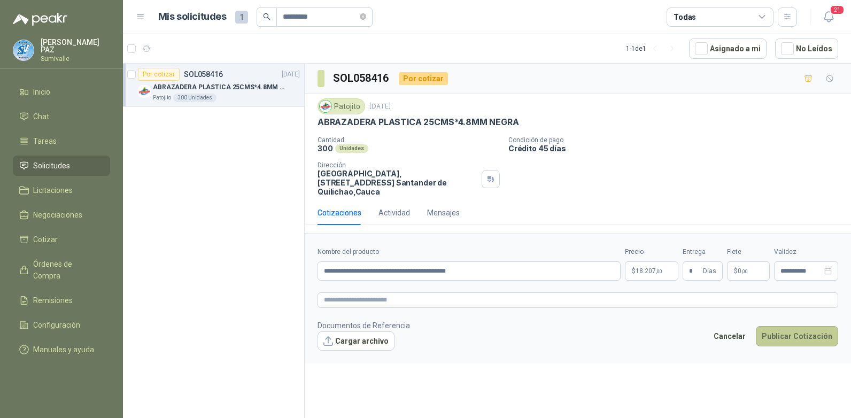
click at [726, 326] on button "Publicar Cotización" at bounding box center [797, 336] width 82 height 20
